Goal: Entertainment & Leisure: Browse casually

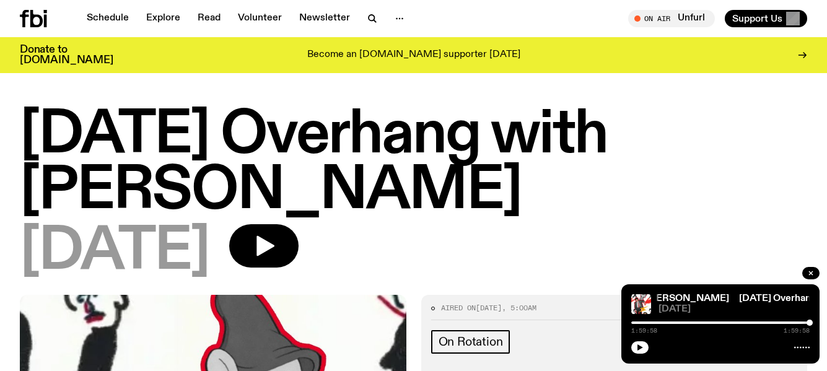
scroll to position [309, 0]
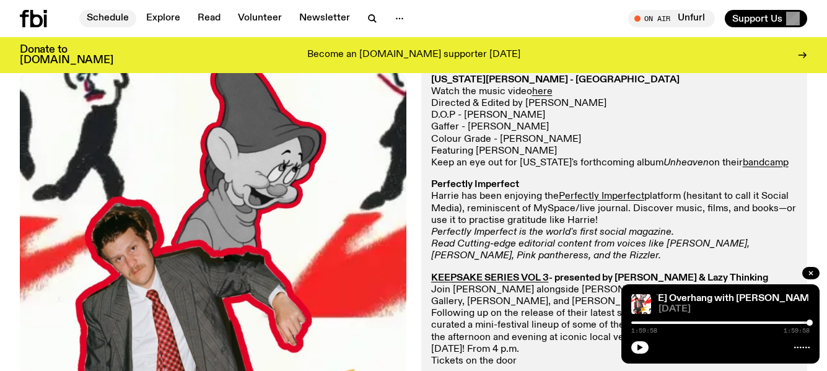
click at [106, 13] on link "Schedule" at bounding box center [107, 18] width 57 height 17
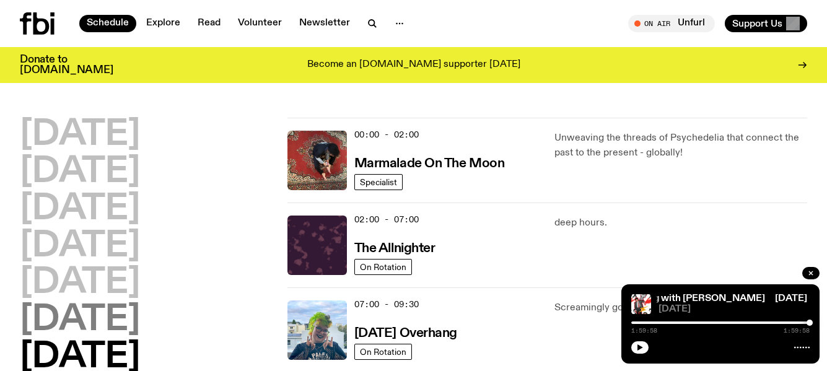
click at [109, 319] on h2 "[DATE]" at bounding box center [80, 320] width 120 height 35
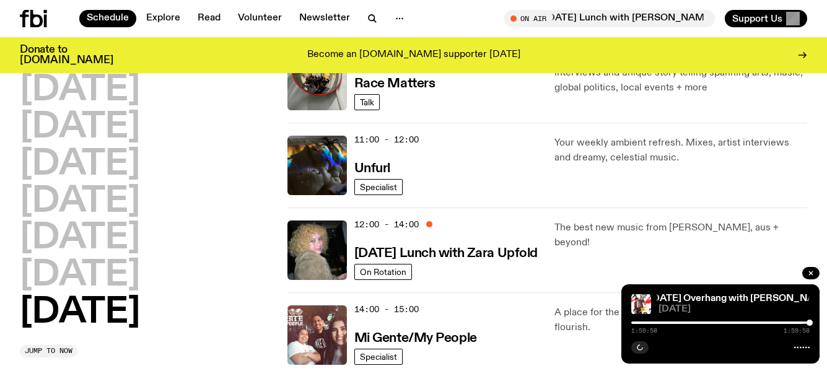
scroll to position [431, 0]
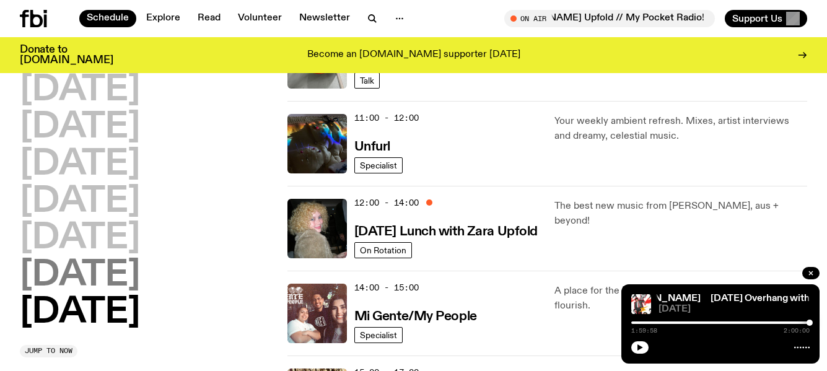
click at [113, 268] on h2 "[DATE]" at bounding box center [80, 275] width 120 height 35
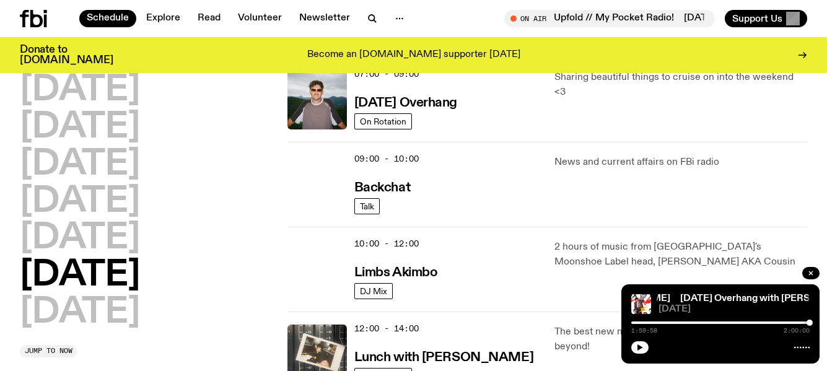
scroll to position [282, 0]
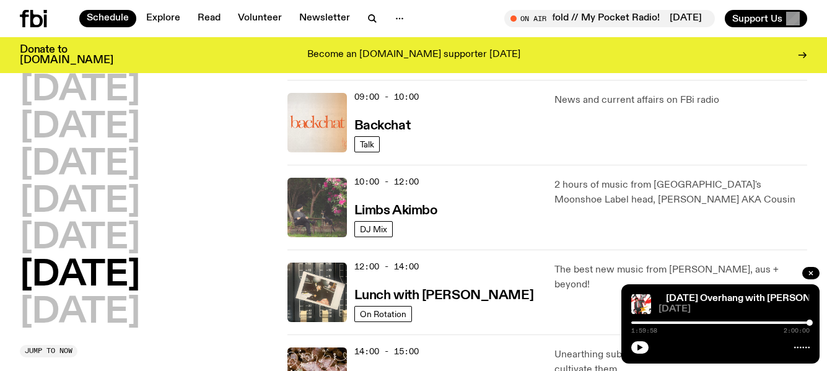
click at [325, 201] on img at bounding box center [316, 207] width 59 height 59
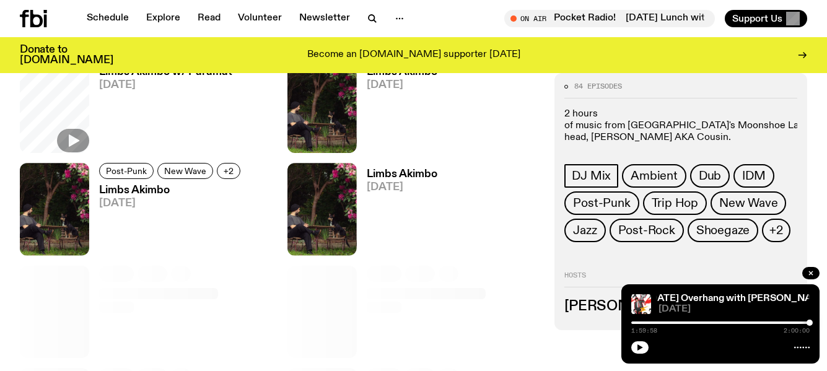
scroll to position [432, 0]
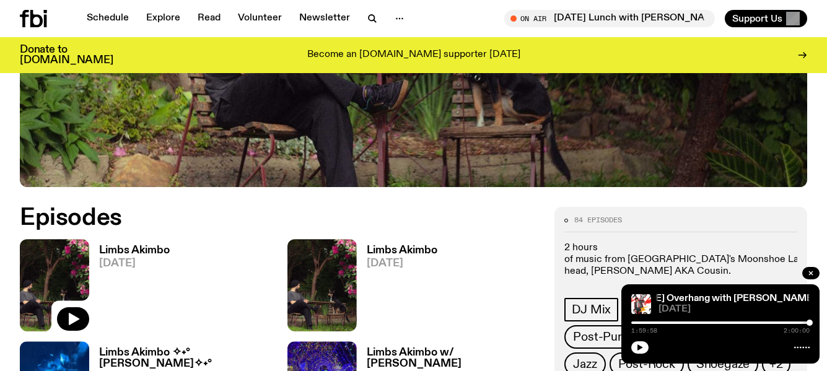
click at [73, 272] on img at bounding box center [54, 285] width 69 height 92
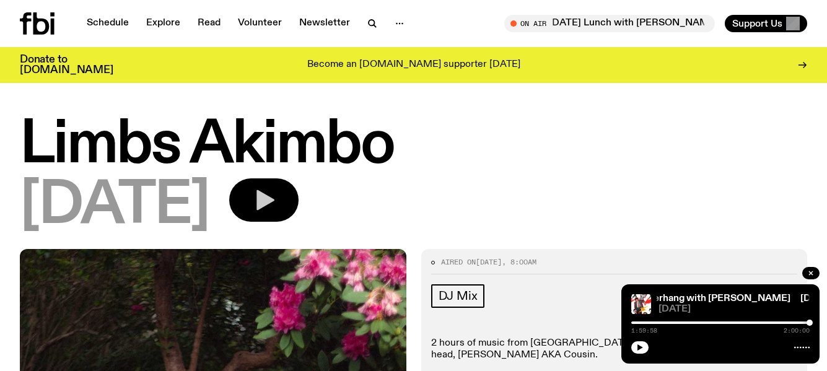
click at [274, 202] on icon "button" at bounding box center [265, 200] width 18 height 20
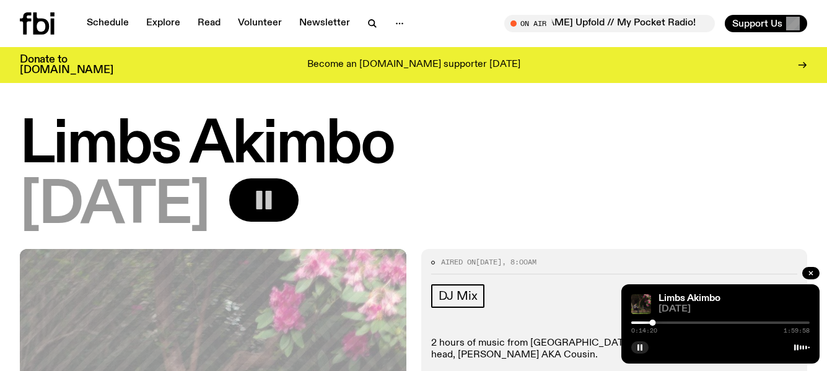
click at [276, 196] on icon "button" at bounding box center [263, 200] width 25 height 25
